Goal: Task Accomplishment & Management: Manage account settings

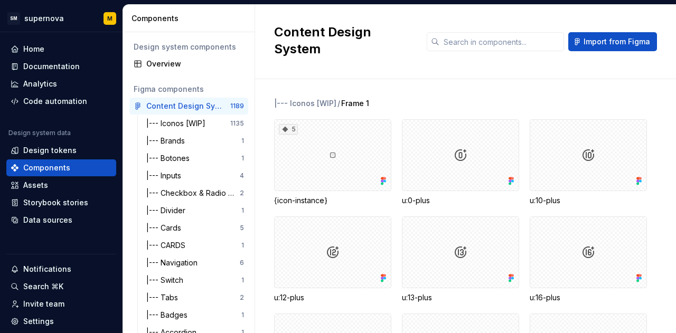
click at [77, 145] on div "Design tokens" at bounding box center [61, 150] width 101 height 11
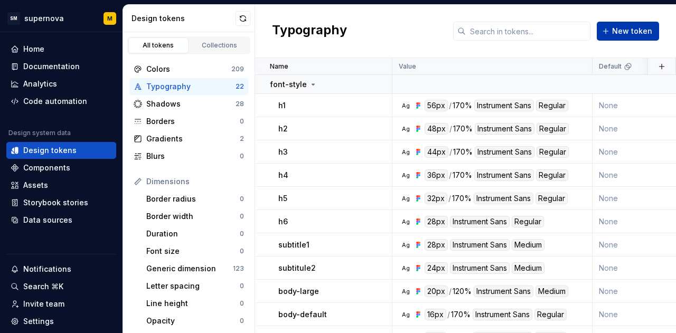
click at [608, 22] on button "New token" at bounding box center [628, 31] width 62 height 19
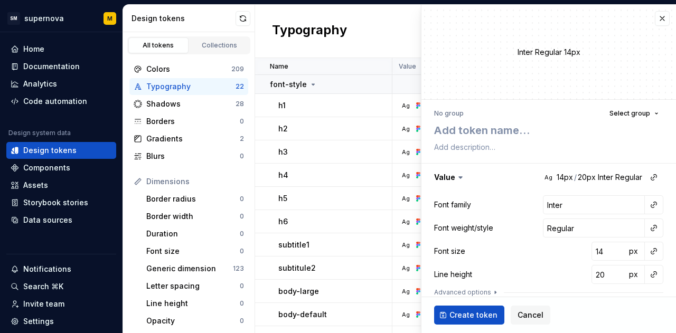
type textarea "*"
type textarea "h"
type textarea "*"
type textarea "h7"
click at [579, 178] on button "button" at bounding box center [549, 177] width 255 height 27
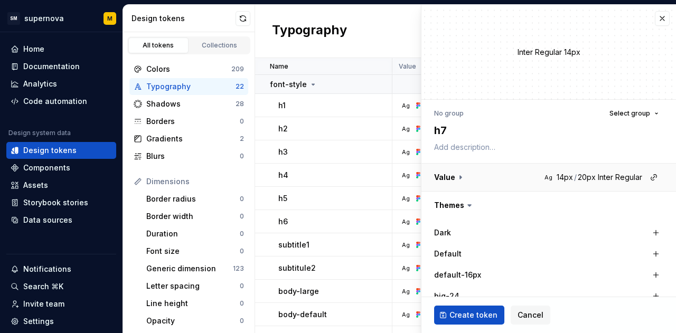
click at [579, 178] on button "button" at bounding box center [549, 177] width 255 height 27
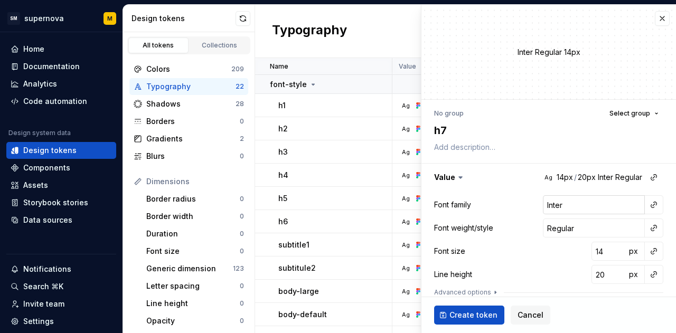
click at [558, 214] on input "Inter" at bounding box center [594, 205] width 102 height 19
type input "i"
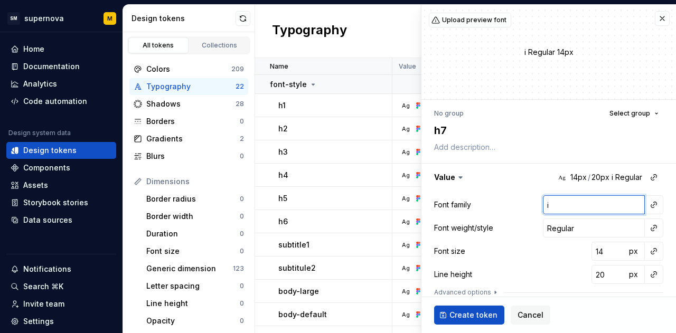
type textarea "*"
type input "in"
type textarea "*"
type input "ins"
type textarea "*"
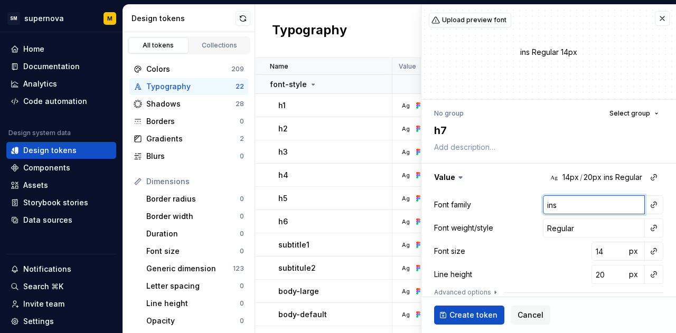
type input "inst"
type textarea "*"
type input "instr"
type textarea "*"
type input "instru"
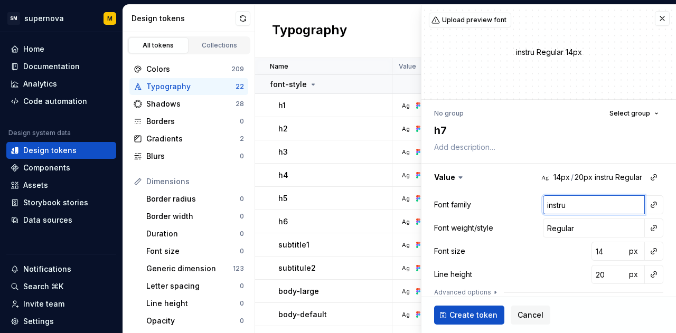
type textarea "*"
type input "instrum"
type textarea "*"
type input "instrume"
type textarea "*"
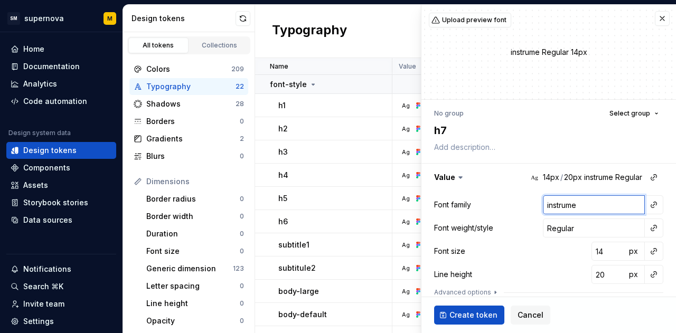
type input "instrumen"
type textarea "*"
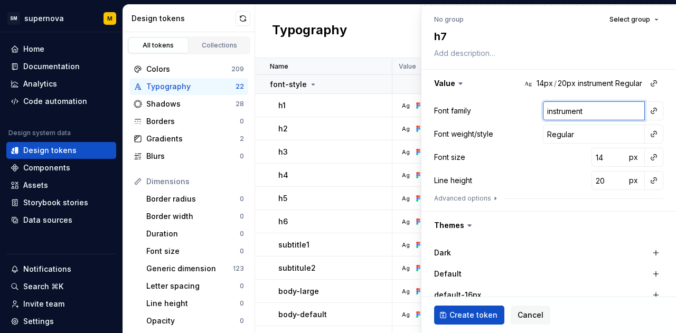
scroll to position [95, 0]
type input "instrument"
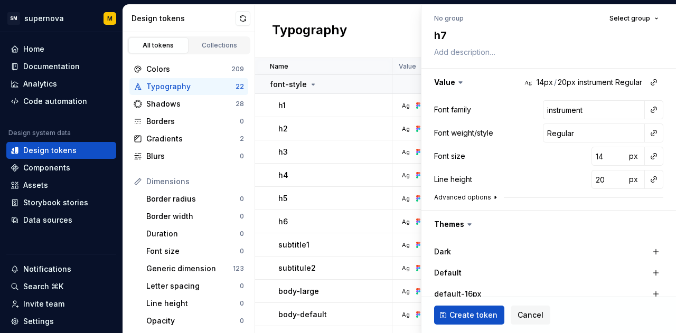
click at [495, 197] on icon "button" at bounding box center [495, 198] width 1 height 3
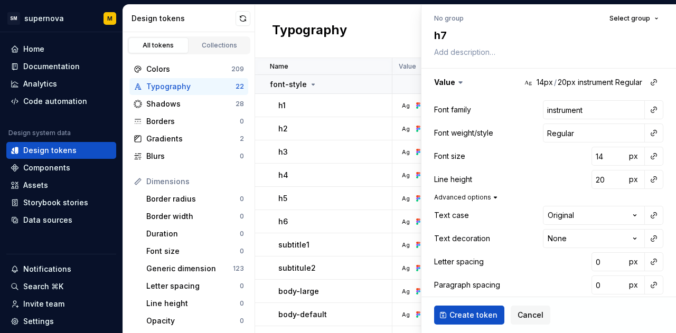
click at [492, 196] on icon "button" at bounding box center [496, 197] width 8 height 8
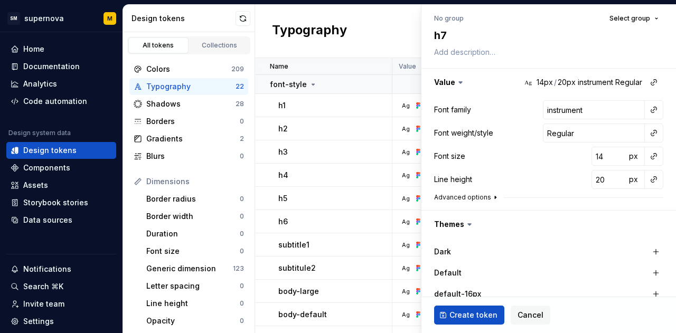
click at [495, 197] on icon "button" at bounding box center [495, 198] width 1 height 3
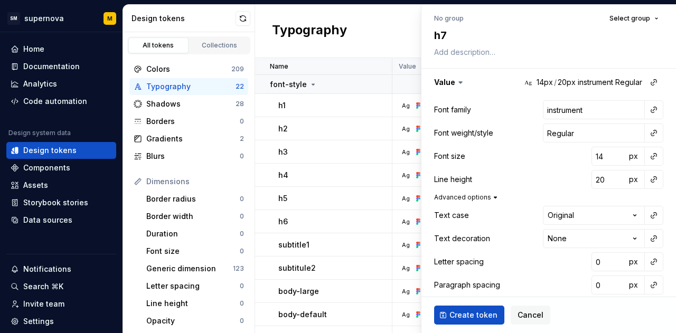
click at [492, 196] on icon "button" at bounding box center [496, 197] width 8 height 8
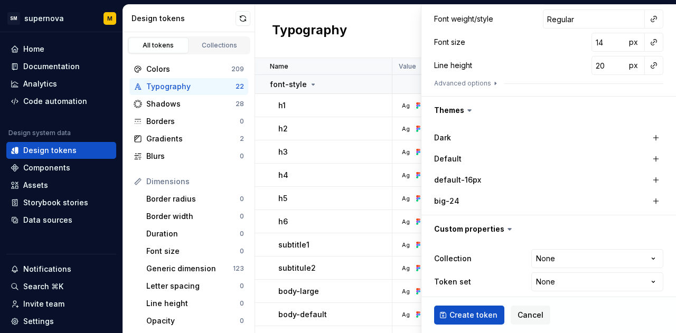
scroll to position [216, 0]
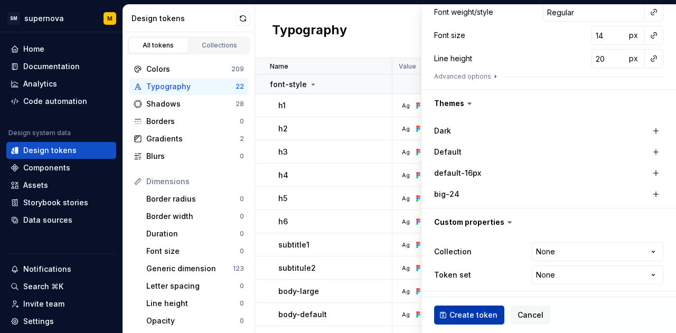
click at [465, 313] on span "Create token" at bounding box center [474, 315] width 48 height 11
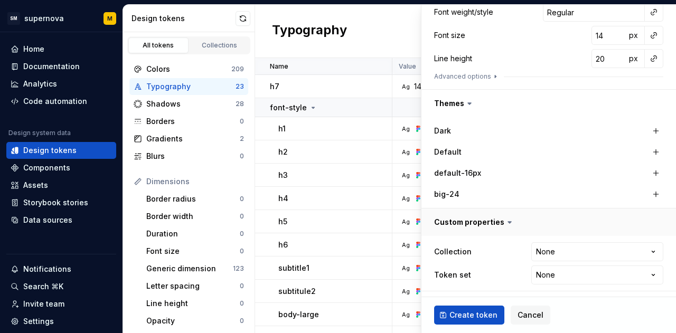
type textarea "*"
type input "Inter"
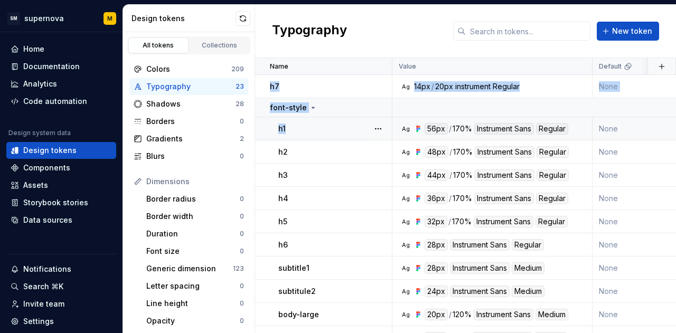
drag, startPoint x: 263, startPoint y: 81, endPoint x: 285, endPoint y: 137, distance: 59.8
click at [264, 84] on icon at bounding box center [263, 86] width 3 height 5
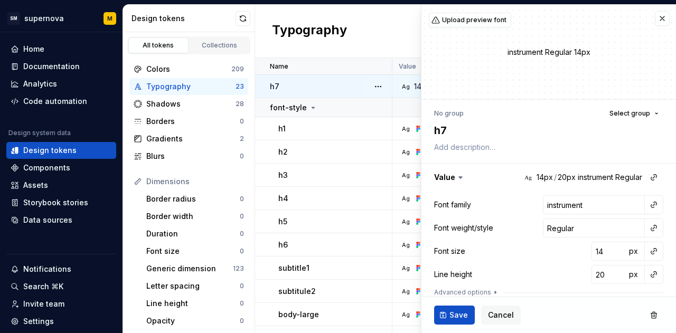
click at [334, 44] on div "Typography New token" at bounding box center [465, 31] width 421 height 53
click at [656, 15] on button "button" at bounding box center [662, 18] width 15 height 15
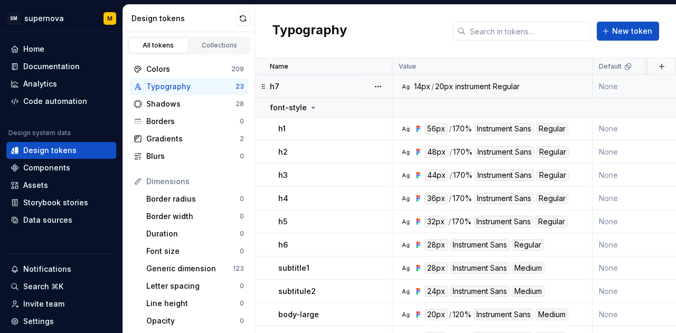
click at [484, 82] on div "instrument" at bounding box center [473, 86] width 35 height 11
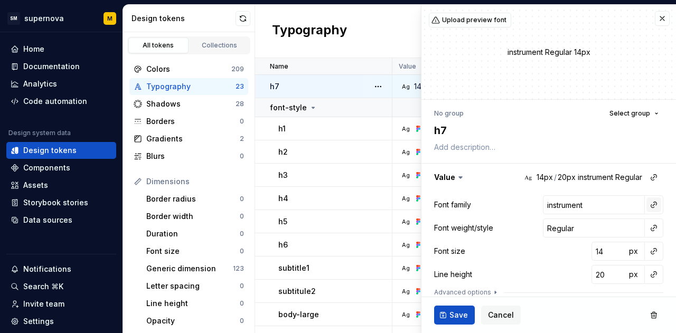
click at [647, 207] on button "button" at bounding box center [654, 205] width 15 height 15
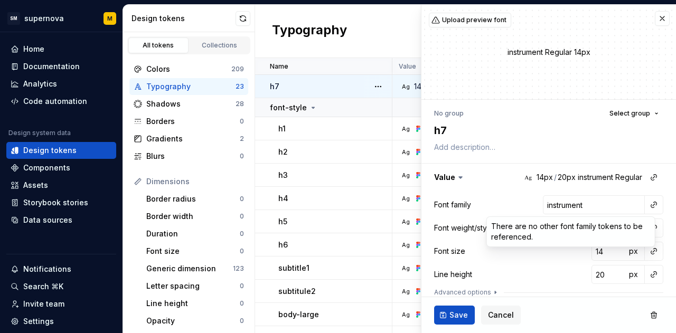
click at [614, 207] on html "SM supernova M Home Documentation Analytics Code automation Design system data …" at bounding box center [338, 166] width 676 height 333
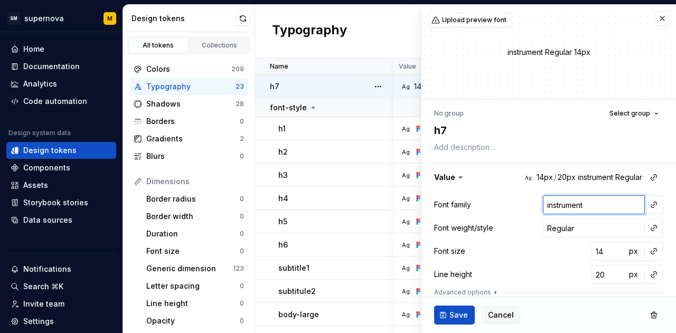
click at [614, 207] on input "instrument" at bounding box center [594, 205] width 102 height 19
type textarea "*"
type input "i"
type textarea "*"
type input "in"
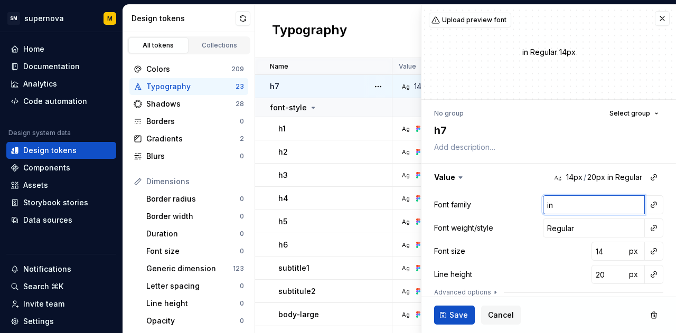
type textarea "*"
type input "ins"
type textarea "*"
type input "inst"
type textarea "*"
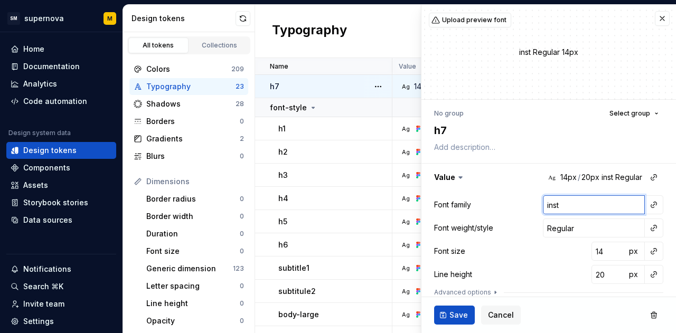
type input "instr"
type textarea "*"
type input "instru"
type textarea "*"
type input "instrum"
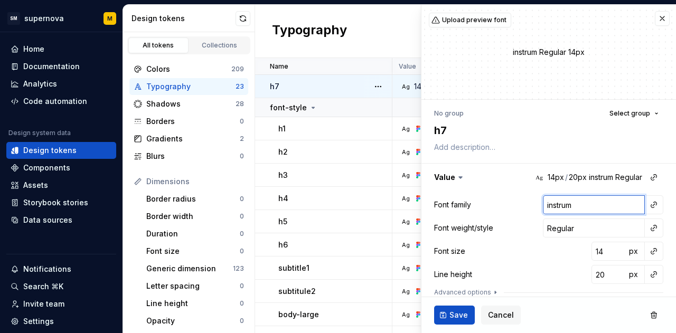
type textarea "*"
type input "instrume"
type textarea "*"
type input "instrumen"
type textarea "*"
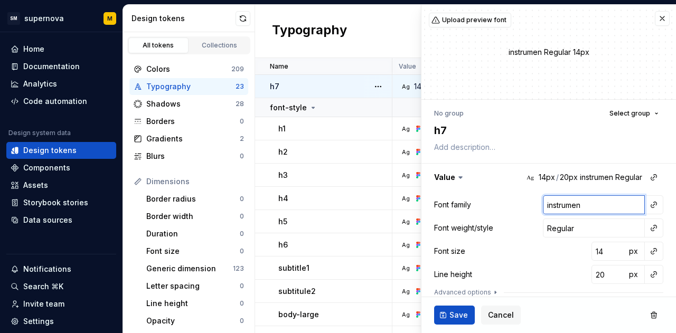
type input "instrument"
type textarea "*"
type input "instrument"
type textarea "*"
type input "instrument s"
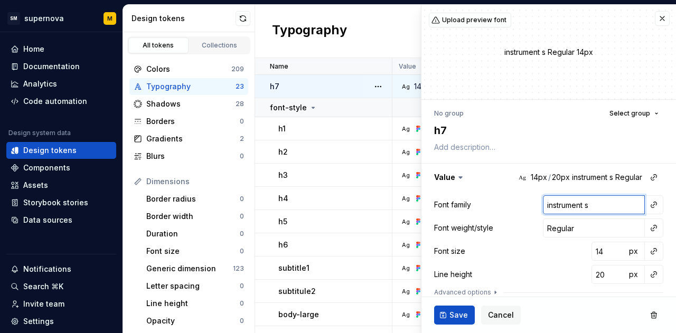
type textarea "*"
type input "instrument sa"
type textarea "*"
type input "instrument san"
type textarea "*"
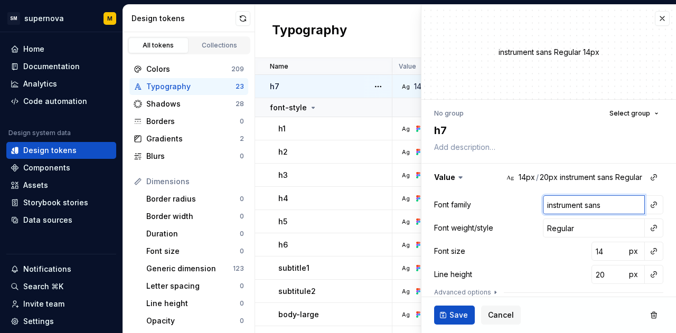
type input "instrument sans"
click at [495, 201] on div "Font family instrument sans" at bounding box center [548, 205] width 229 height 19
click at [456, 308] on button "Save" at bounding box center [454, 315] width 41 height 19
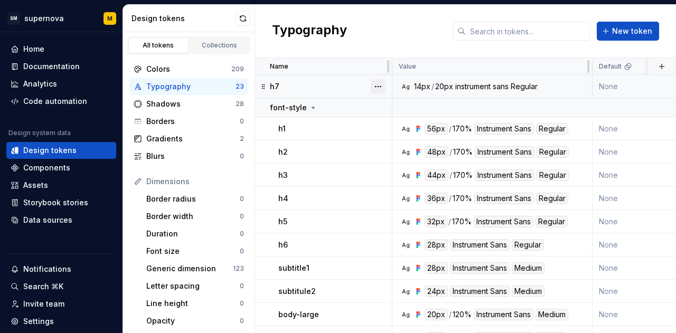
click at [378, 84] on button "button" at bounding box center [378, 86] width 15 height 15
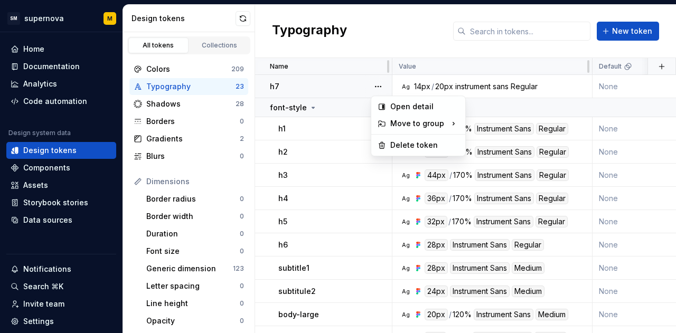
click at [329, 53] on html "SM supernova M Home Documentation Analytics Code automation Design system data …" at bounding box center [338, 166] width 676 height 333
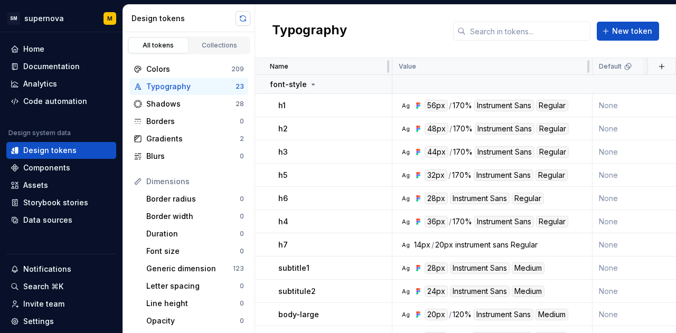
click at [246, 20] on button "button" at bounding box center [243, 18] width 15 height 15
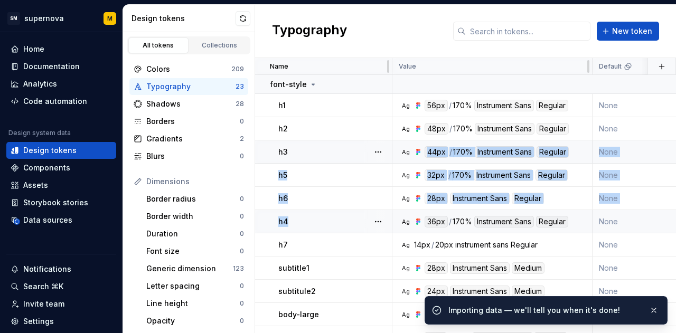
drag, startPoint x: 317, startPoint y: 215, endPoint x: 353, endPoint y: 142, distance: 81.3
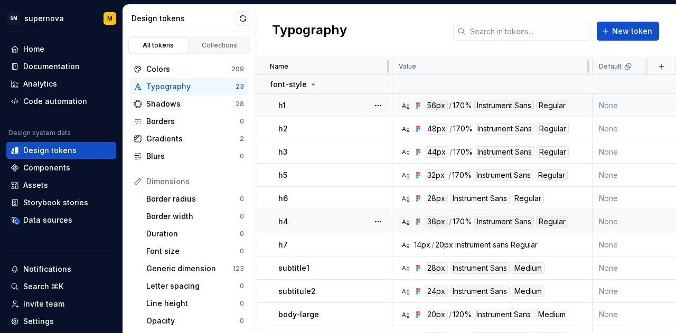
click at [355, 109] on div "h1" at bounding box center [335, 105] width 113 height 11
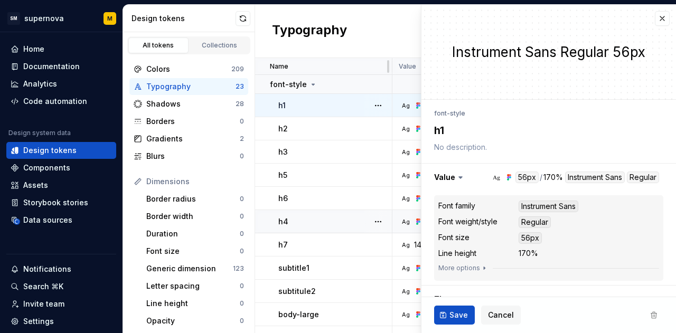
click at [466, 104] on div "**********" at bounding box center [549, 297] width 255 height 394
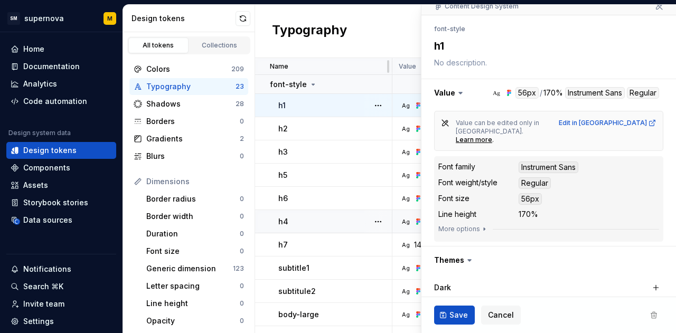
scroll to position [103, 0]
click at [550, 161] on div "Instrument Sans" at bounding box center [549, 167] width 60 height 12
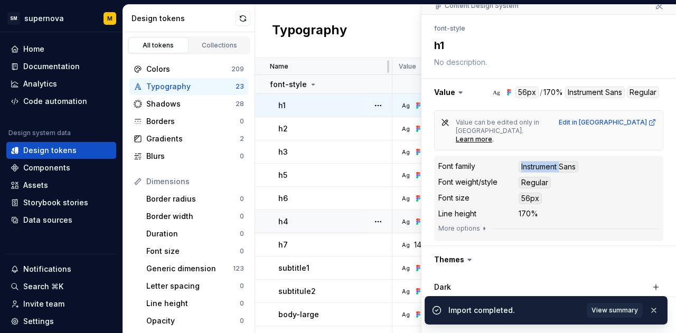
click at [550, 161] on div "Instrument Sans" at bounding box center [549, 167] width 60 height 12
click at [553, 144] on div "Value can be edited only in [GEOGRAPHIC_DATA]. Learn more . Edit in Figma Font …" at bounding box center [548, 175] width 229 height 131
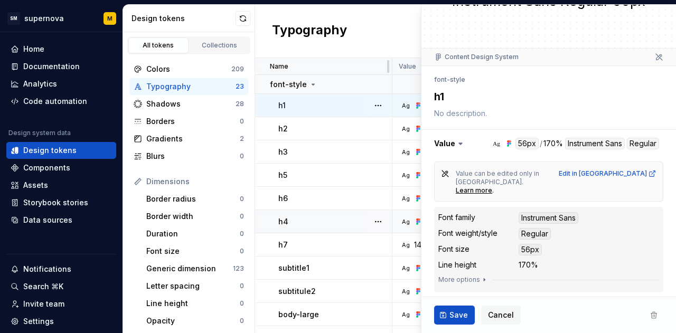
scroll to position [47, 0]
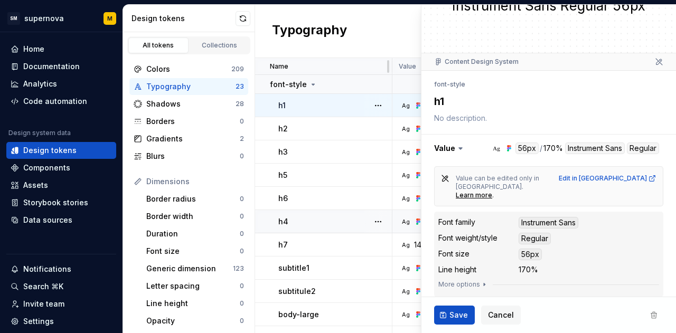
click at [390, 54] on div "Typography New token" at bounding box center [465, 31] width 421 height 53
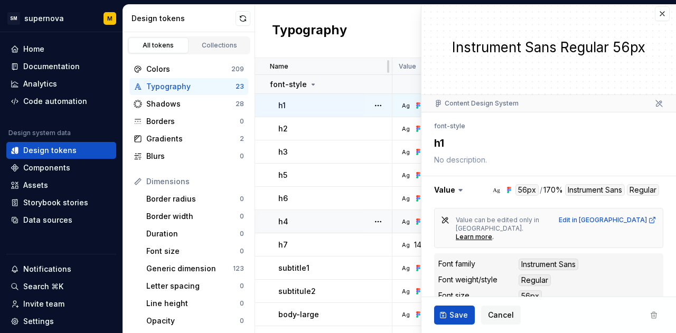
scroll to position [0, 0]
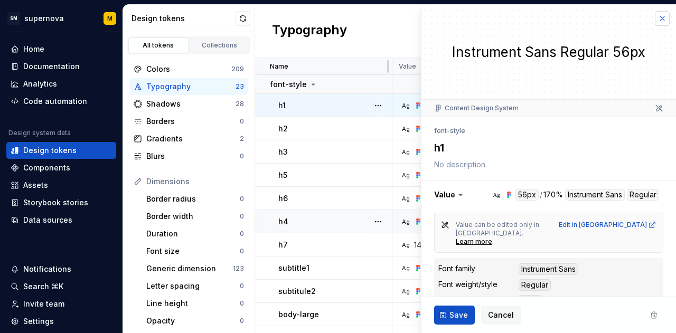
click at [655, 18] on button "button" at bounding box center [662, 18] width 15 height 15
click at [655, 18] on div "Typography New token" at bounding box center [465, 31] width 421 height 53
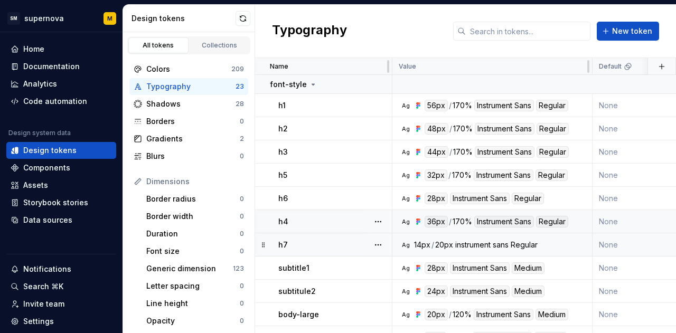
click at [327, 242] on div "h7" at bounding box center [335, 245] width 113 height 11
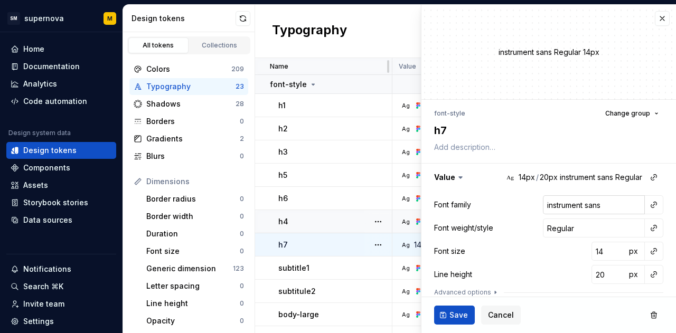
click at [636, 204] on input "instrument sans" at bounding box center [594, 205] width 102 height 19
click at [653, 208] on div at bounding box center [654, 205] width 19 height 19
click at [652, 207] on button "button" at bounding box center [654, 205] width 15 height 15
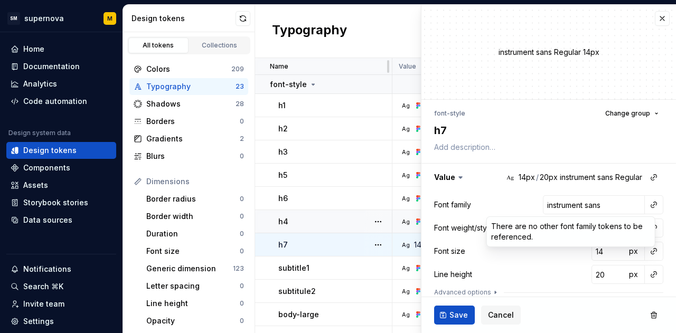
click at [500, 190] on html "SM supernova M Home Documentation Analytics Code automation Design system data …" at bounding box center [338, 166] width 676 height 333
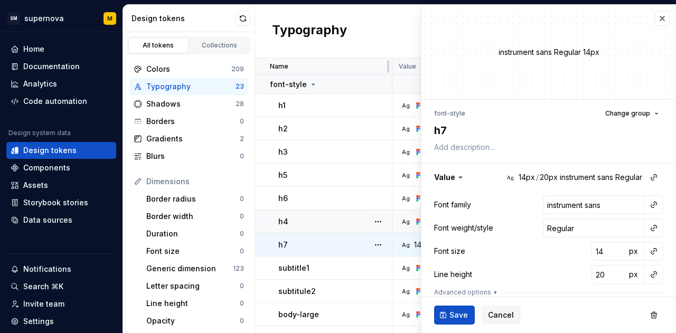
click at [334, 23] on h2 "Typography" at bounding box center [309, 31] width 75 height 19
click at [656, 18] on button "button" at bounding box center [662, 18] width 15 height 15
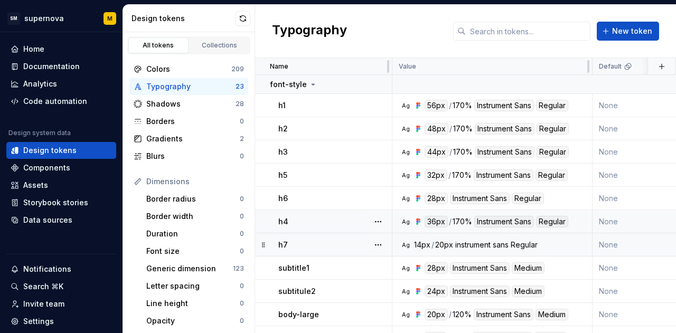
click at [646, 18] on div "Typography New token" at bounding box center [465, 31] width 421 height 53
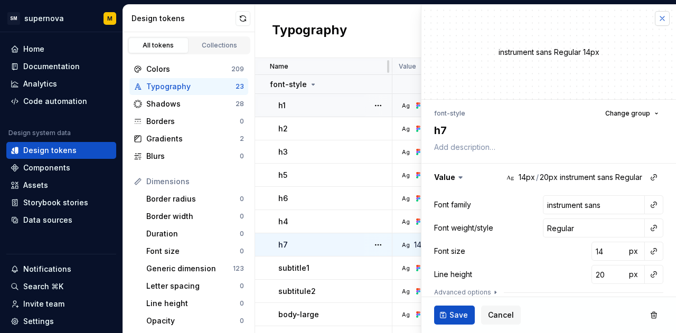
click at [655, 24] on button "button" at bounding box center [662, 18] width 15 height 15
type textarea "*"
click at [207, 48] on div "Collections" at bounding box center [219, 45] width 53 height 8
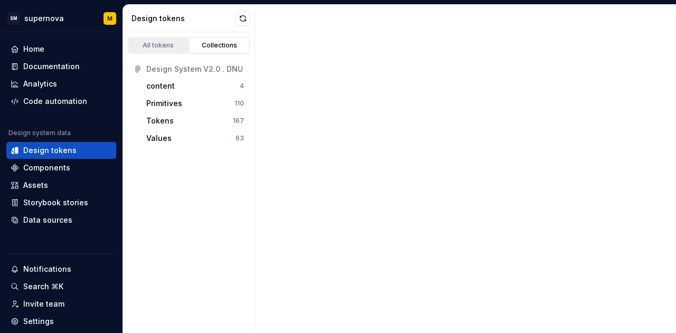
drag, startPoint x: 207, startPoint y: 48, endPoint x: 161, endPoint y: 42, distance: 46.9
click at [161, 42] on div "All tokens Collections" at bounding box center [188, 45] width 123 height 18
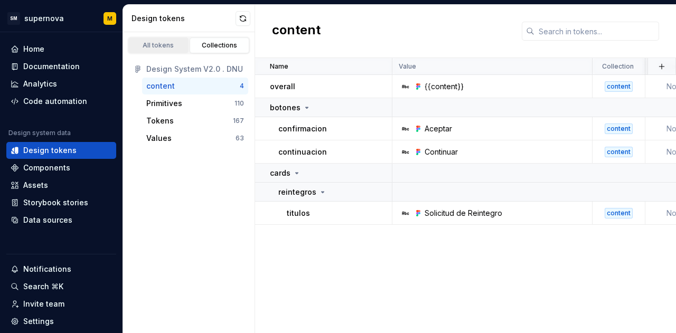
click at [161, 42] on div "All tokens" at bounding box center [158, 45] width 53 height 8
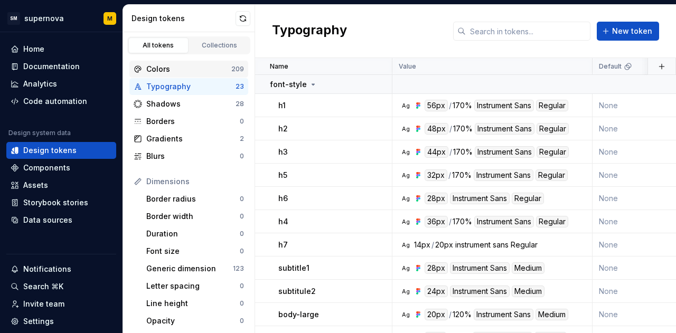
click at [160, 75] on div "Colors 209" at bounding box center [188, 69] width 119 height 17
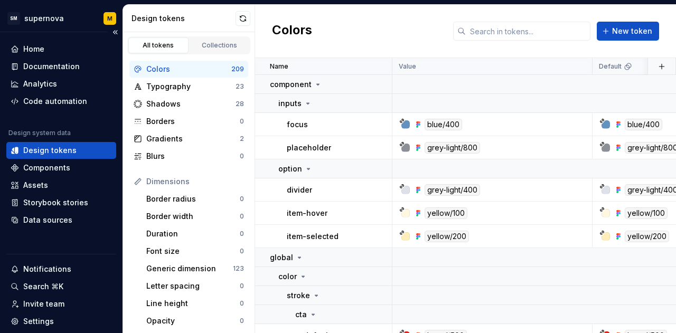
scroll to position [68, 0]
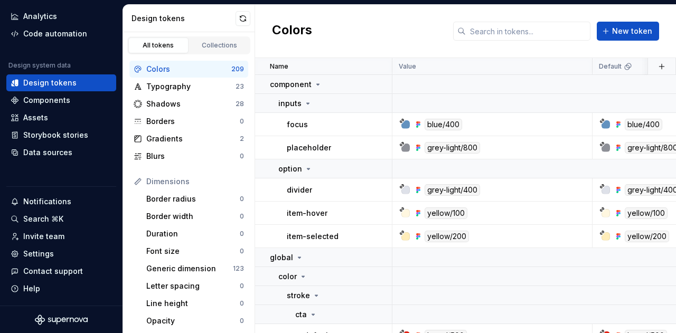
click at [232, 179] on div "Dimensions" at bounding box center [195, 182] width 98 height 11
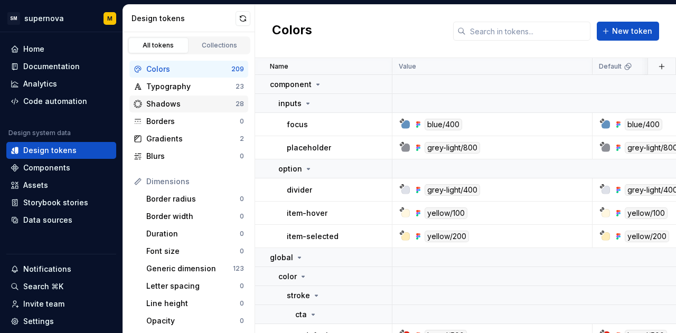
click at [201, 97] on div "Shadows 28" at bounding box center [188, 104] width 119 height 17
click at [207, 82] on div "Typography" at bounding box center [190, 86] width 89 height 11
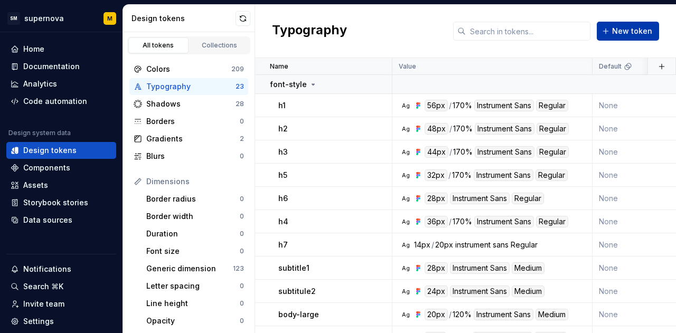
click at [616, 39] on button "New token" at bounding box center [628, 31] width 62 height 19
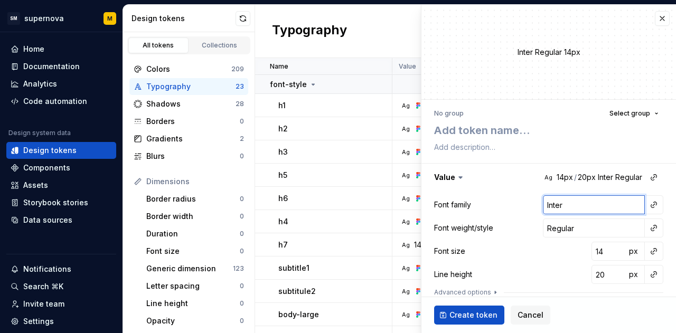
click at [583, 199] on input "Inter" at bounding box center [594, 205] width 102 height 19
click at [479, 312] on span "Create token" at bounding box center [474, 315] width 48 height 11
type textarea "*"
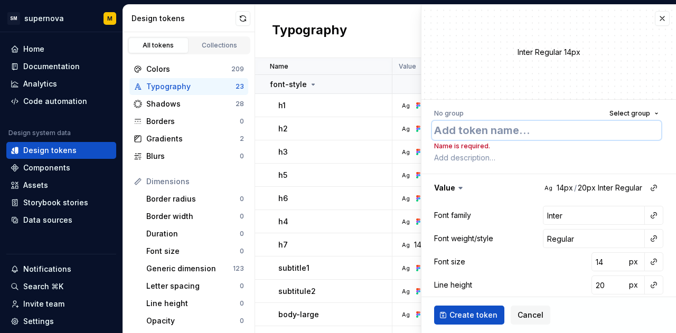
type textarea "m"
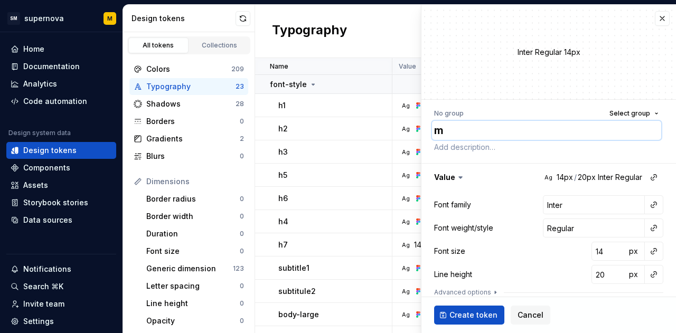
type textarea "*"
type textarea "mj"
type textarea "*"
type textarea "mjij"
type textarea "*"
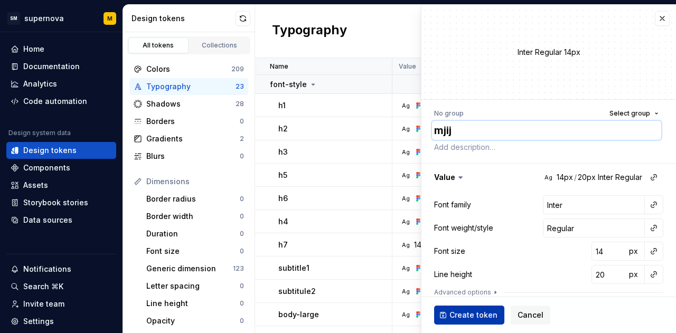
type textarea "mjij"
click at [473, 308] on button "Create token" at bounding box center [469, 315] width 70 height 19
type textarea "*"
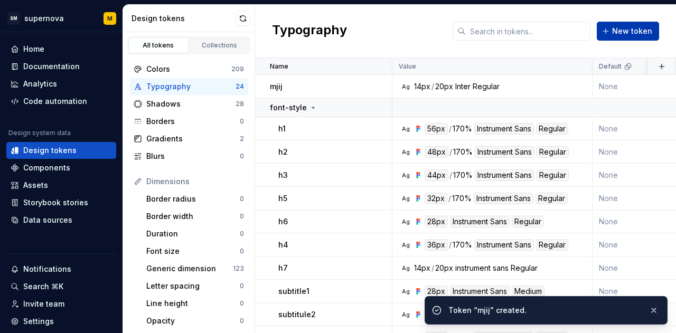
click at [653, 23] on button "New token" at bounding box center [628, 31] width 62 height 19
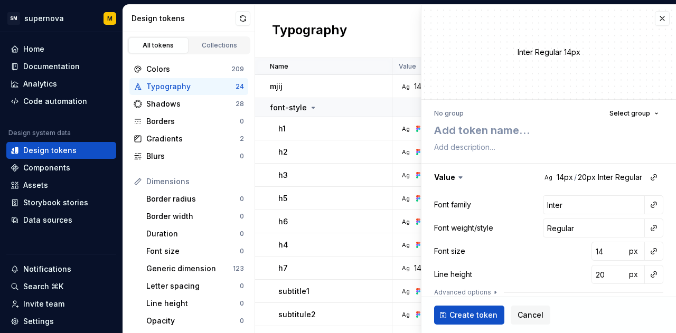
click at [393, 43] on div "Typography New token" at bounding box center [465, 31] width 421 height 53
click at [655, 22] on button "button" at bounding box center [662, 18] width 15 height 15
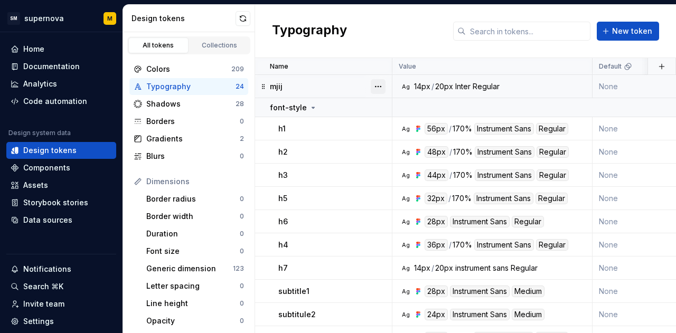
click at [381, 89] on button "button" at bounding box center [378, 86] width 15 height 15
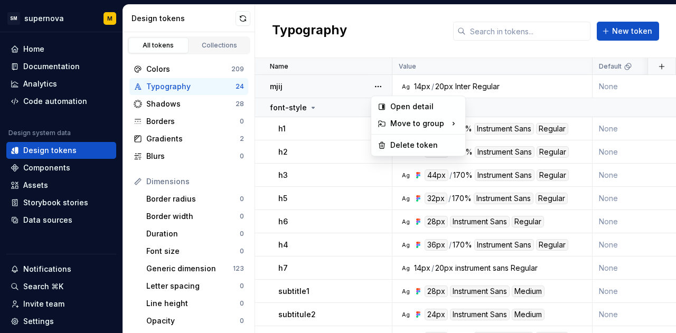
click at [384, 33] on html "SM supernova M Home Documentation Analytics Code automation Design system data …" at bounding box center [338, 166] width 676 height 333
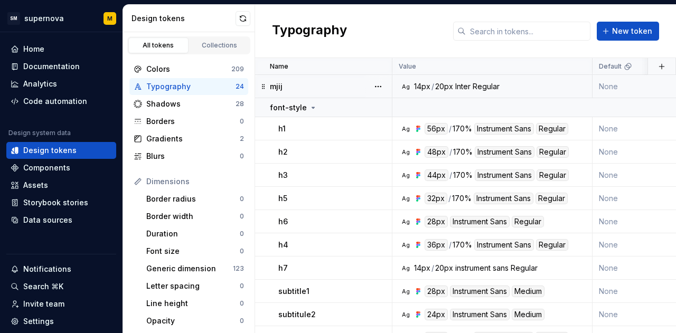
click at [289, 80] on td "mjij" at bounding box center [323, 86] width 137 height 23
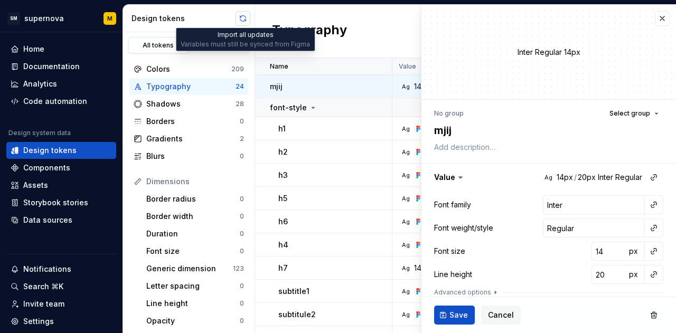
click at [247, 18] on button "button" at bounding box center [243, 18] width 15 height 15
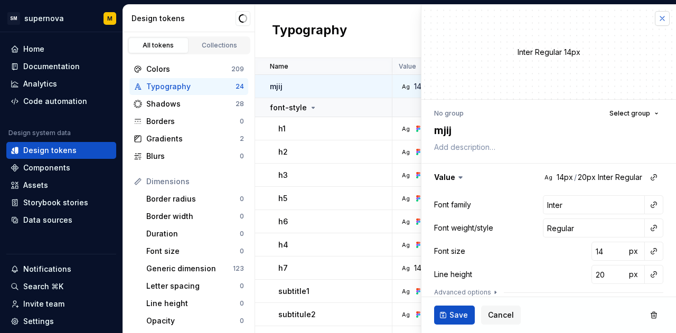
click at [655, 21] on button "button" at bounding box center [662, 18] width 15 height 15
type textarea "*"
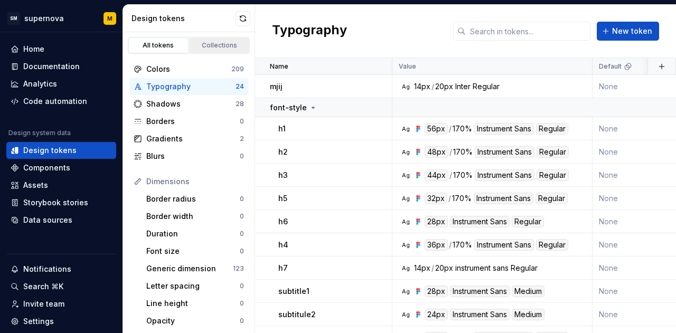
click at [213, 38] on link "Collections" at bounding box center [220, 46] width 60 height 16
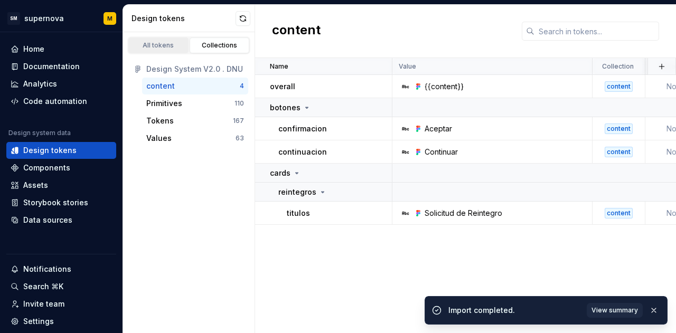
click at [160, 43] on div "All tokens" at bounding box center [158, 45] width 53 height 8
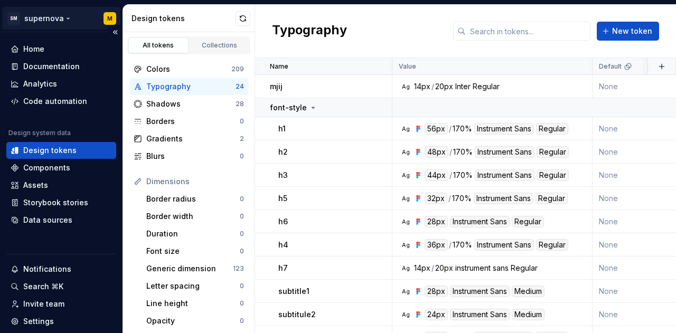
click at [55, 18] on html "SM supernova M Home Documentation Analytics Code automation Design system data …" at bounding box center [338, 166] width 676 height 333
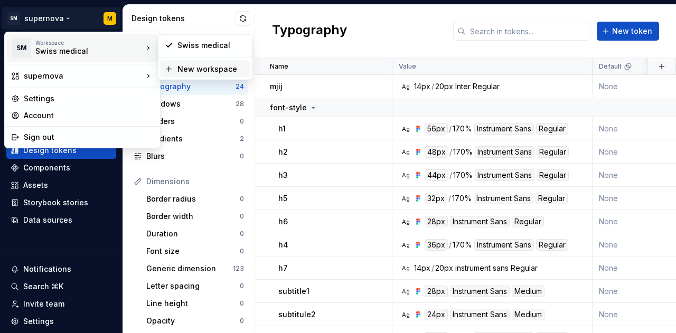
click at [180, 67] on div "New workspace" at bounding box center [212, 69] width 69 height 11
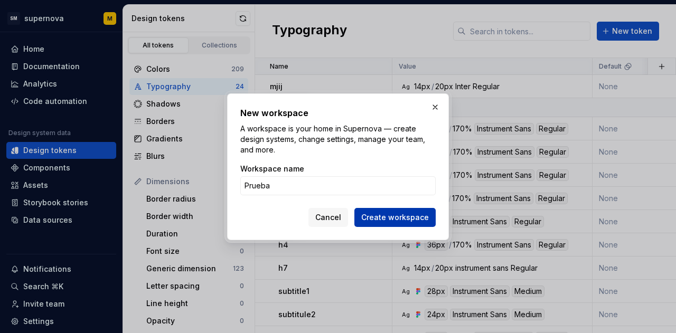
type input "Prueba"
click at [399, 223] on button "Create workspace" at bounding box center [395, 217] width 81 height 19
